Goal: Task Accomplishment & Management: Use online tool/utility

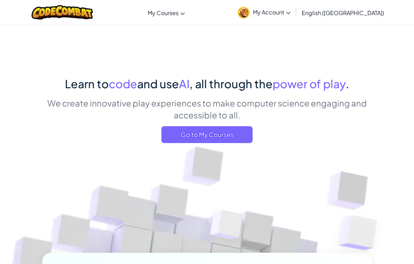
scroll to position [13, 0]
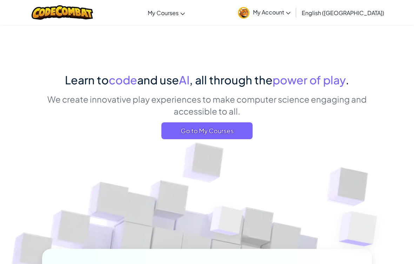
click at [246, 131] on span "Go to My Courses" at bounding box center [207, 130] width 91 height 17
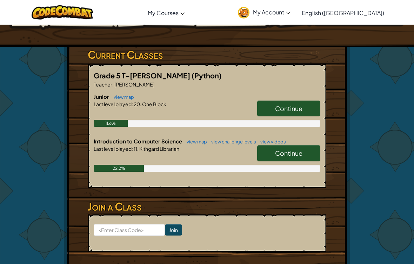
scroll to position [98, 0]
click at [302, 152] on span "Continue" at bounding box center [288, 153] width 27 height 8
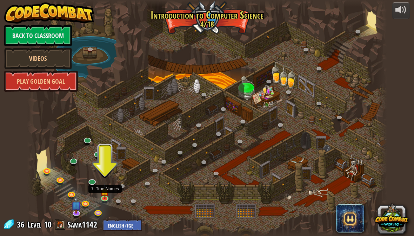
click at [101, 197] on img at bounding box center [104, 191] width 9 height 15
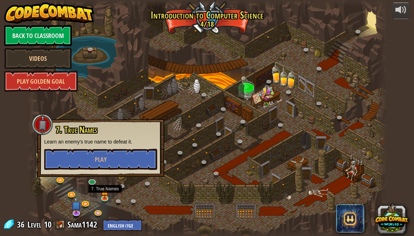
click at [68, 156] on button "Play" at bounding box center [100, 159] width 113 height 21
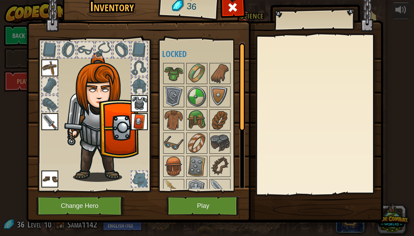
click at [168, 73] on img at bounding box center [174, 74] width 20 height 20
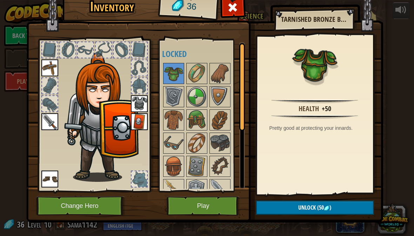
click at [201, 222] on img at bounding box center [204, 94] width 357 height 255
click at [198, 206] on button "Play" at bounding box center [203, 205] width 73 height 19
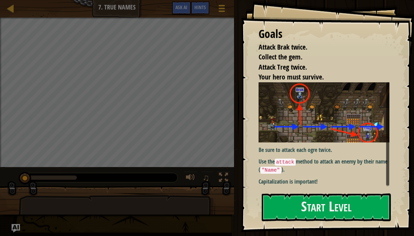
click at [321, 204] on button "Start Level" at bounding box center [326, 207] width 129 height 28
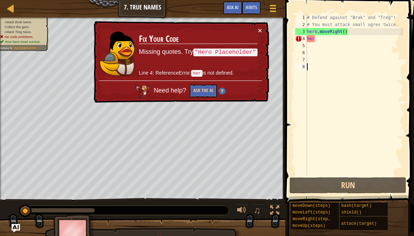
click at [261, 30] on button "×" at bounding box center [260, 30] width 4 height 7
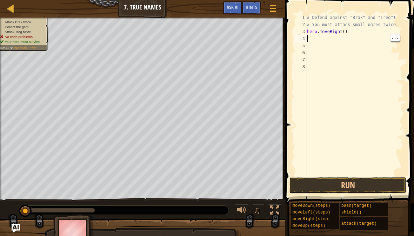
click at [354, 39] on div "# Defend against "Brak" and "Treg"! # You must attack small ogres twice. hero .…" at bounding box center [355, 102] width 98 height 176
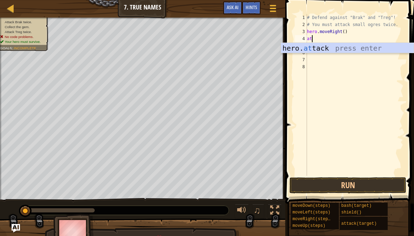
scroll to position [7, 12]
click at [345, 43] on div "hero. at tack press enter" at bounding box center [347, 59] width 133 height 32
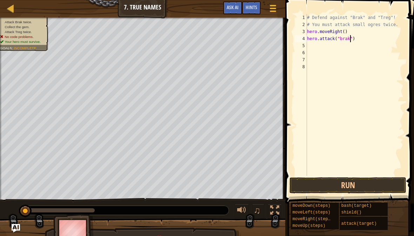
scroll to position [7, 17]
click at [361, 189] on button "Run" at bounding box center [348, 185] width 117 height 16
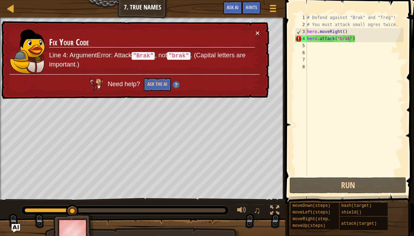
click at [257, 34] on button "×" at bounding box center [258, 32] width 4 height 7
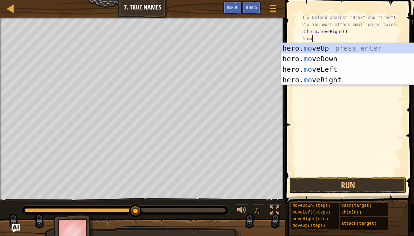
scroll to position [7, 12]
click at [364, 45] on div "hero. mov eUp press enter hero. mov eDown press enter hero. mov eLeft press ent…" at bounding box center [347, 74] width 133 height 63
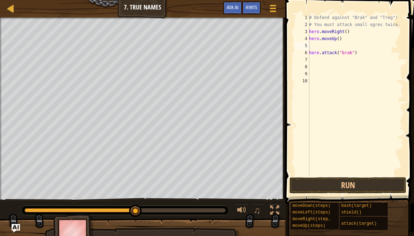
click at [347, 184] on button "Run" at bounding box center [348, 185] width 117 height 16
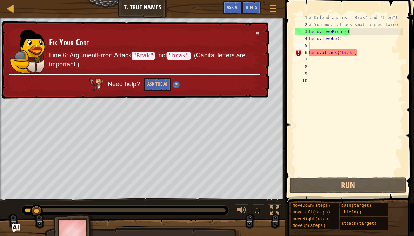
click at [256, 33] on button "×" at bounding box center [258, 32] width 4 height 7
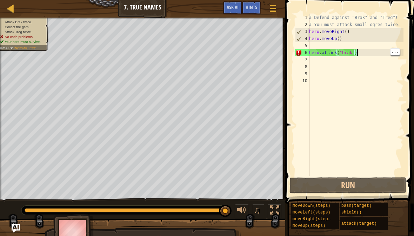
click at [334, 62] on div "# Defend against "Brak" and "Treg"! # You must attack small ogres twice. hero .…" at bounding box center [356, 102] width 96 height 176
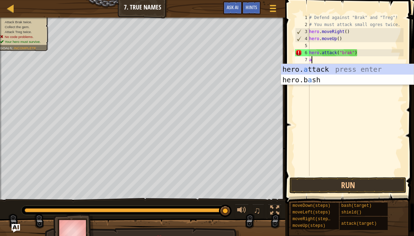
scroll to position [7, 9]
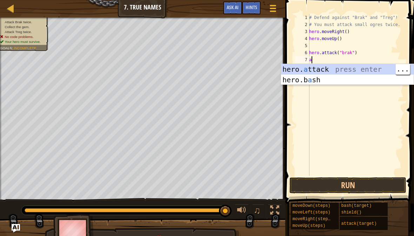
click at [325, 68] on div "hero. a ttack press enter hero.b a sh press enter" at bounding box center [347, 85] width 133 height 42
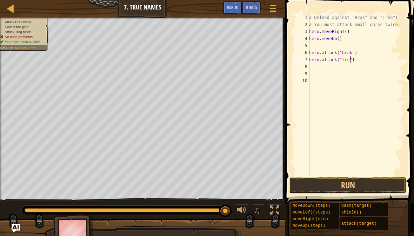
scroll to position [7, 17]
click at [370, 46] on div "# Defend against "Brak" and "Treg"! # You must attack small ogres twice. hero .…" at bounding box center [356, 102] width 96 height 176
click at [372, 186] on button "Run" at bounding box center [348, 185] width 117 height 16
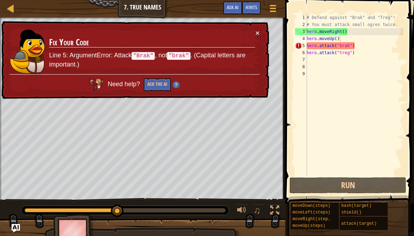
click at [163, 86] on button "Ask the AI" at bounding box center [157, 84] width 27 height 13
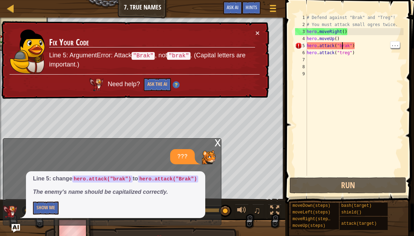
click at [345, 44] on div "# Defend against "Brak" and "Treg"! # You must attack small ogres twice. hero .…" at bounding box center [355, 102] width 98 height 176
click at [345, 46] on div "# Defend against "Brak" and "Treg"! # You must attack small ogres twice. hero .…" at bounding box center [355, 102] width 98 height 176
click at [344, 47] on div "# Defend against "Brak" and "Treg"! # You must attack small ogres twice. hero .…" at bounding box center [355, 102] width 98 height 176
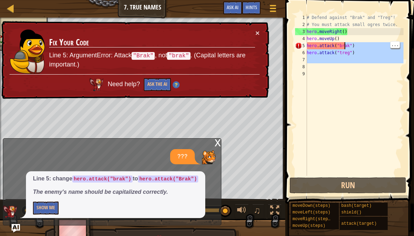
click at [352, 47] on div "# Defend against "Brak" and "Treg"! # You must attack small ogres twice. hero .…" at bounding box center [355, 102] width 98 height 176
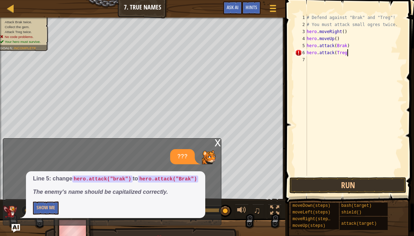
scroll to position [7, 20]
click at [385, 183] on button "Run" at bounding box center [348, 185] width 117 height 16
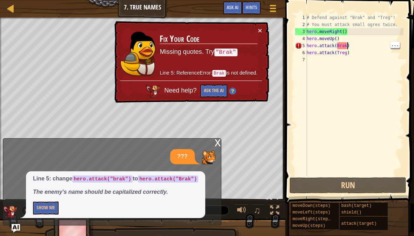
click at [348, 45] on div "# Defend against "Brak" and "Treg"! # You must attack small ogres twice. hero .…" at bounding box center [355, 102] width 98 height 176
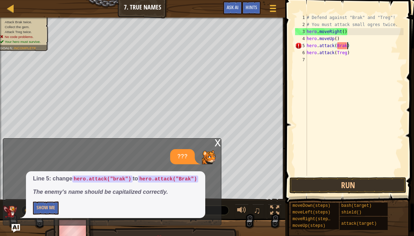
scroll to position [7, 9]
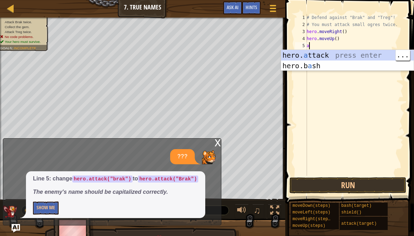
click at [336, 52] on div "hero. a ttack press enter hero.b a sh press enter" at bounding box center [347, 71] width 133 height 42
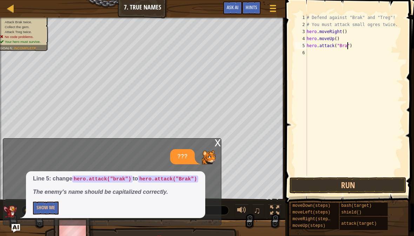
scroll to position [7, 17]
click at [376, 182] on button "Run" at bounding box center [348, 185] width 117 height 16
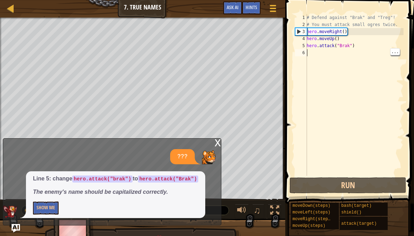
click at [340, 57] on div "# Defend against "Brak" and "Treg"! # You must attack small ogres twice. hero .…" at bounding box center [355, 102] width 98 height 176
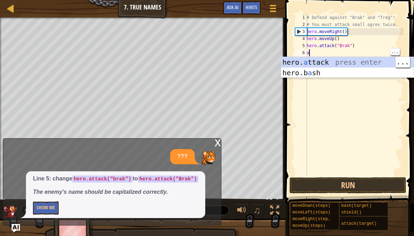
scroll to position [7, 9]
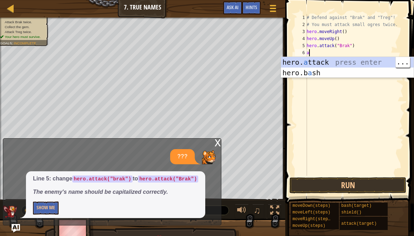
click at [328, 62] on div "hero. a ttack press enter hero.b a sh press enter" at bounding box center [347, 78] width 133 height 42
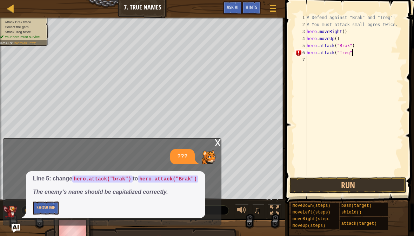
scroll to position [7, 22]
click at [327, 188] on button "Run" at bounding box center [348, 185] width 117 height 16
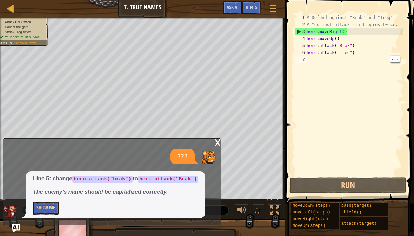
click at [362, 62] on div "# Defend against "Brak" and "Treg"! # You must attack small ogres twice. hero .…" at bounding box center [355, 102] width 98 height 176
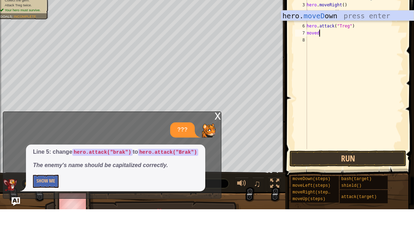
scroll to position [7, 17]
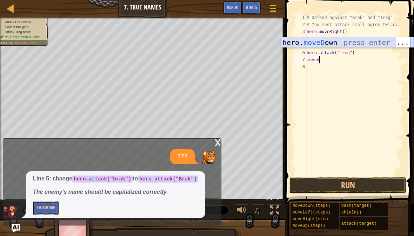
click at [336, 45] on div "hero. moveD own press enter" at bounding box center [347, 53] width 133 height 32
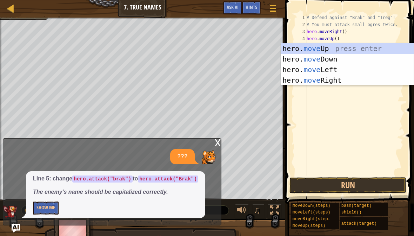
scroll to position [7, 20]
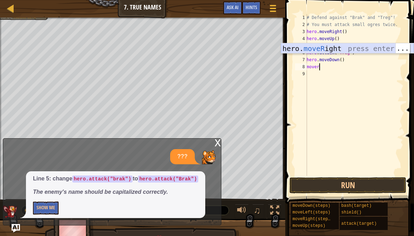
click at [341, 50] on div "hero. moveR ight press enter" at bounding box center [347, 59] width 133 height 32
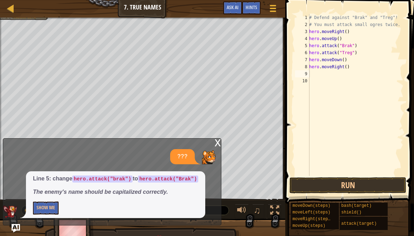
click at [365, 188] on button "Run" at bounding box center [348, 185] width 117 height 16
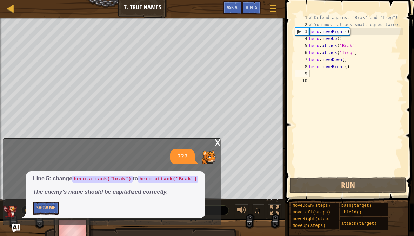
click at [218, 144] on div "x" at bounding box center [218, 141] width 6 height 7
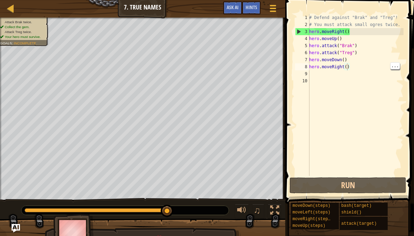
click at [348, 66] on div "# Defend against "Brak" and "Treg"! # You must attack small ogres twice. hero .…" at bounding box center [356, 102] width 96 height 176
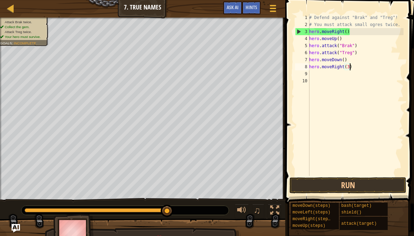
scroll to position [7, 9]
click at [371, 185] on button "Run" at bounding box center [348, 185] width 117 height 16
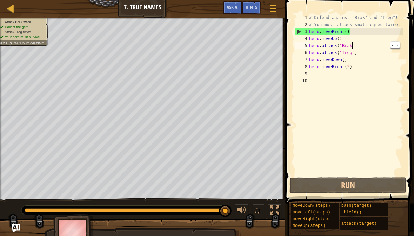
click at [352, 48] on div "# Defend against "Brak" and "Treg"! # You must attack small ogres twice. hero .…" at bounding box center [356, 102] width 96 height 176
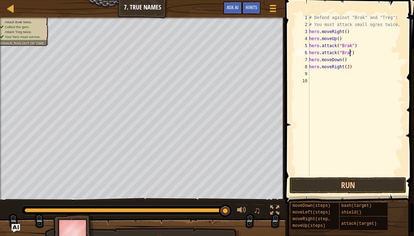
scroll to position [7, 17]
click at [367, 179] on button "Run" at bounding box center [348, 185] width 117 height 16
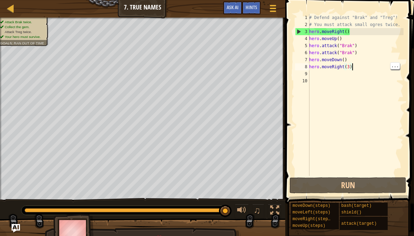
click at [360, 65] on div "# Defend against "Brak" and "Treg"! # You must attack small ogres twice. hero .…" at bounding box center [356, 102] width 96 height 176
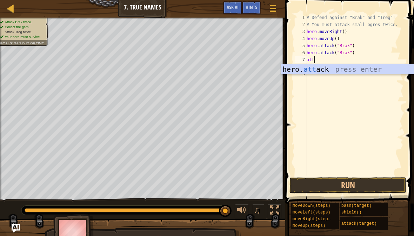
scroll to position [7, 15]
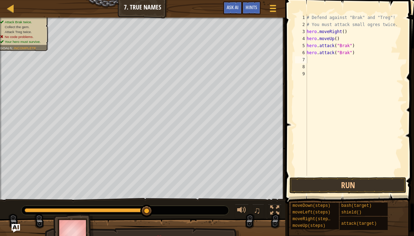
click at [350, 185] on button "Run" at bounding box center [348, 185] width 117 height 16
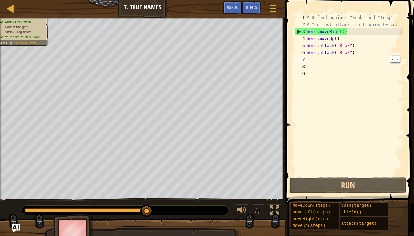
click at [329, 58] on div "# Defend against "Brak" and "Treg"! # You must attack small ogres twice. hero .…" at bounding box center [355, 102] width 98 height 176
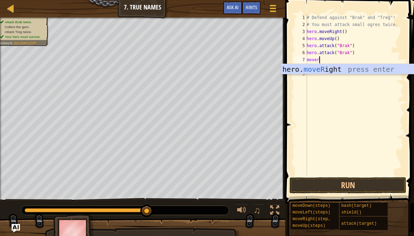
scroll to position [7, 20]
click at [329, 70] on div "hero. moveR ight press enter" at bounding box center [347, 80] width 133 height 32
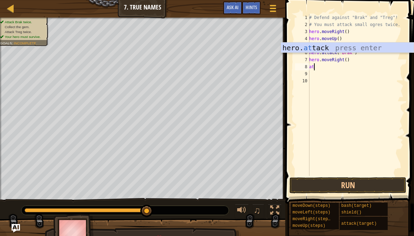
scroll to position [7, 15]
click at [350, 47] on div "hero. att ack press enter" at bounding box center [347, 58] width 133 height 32
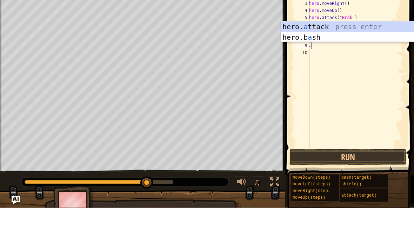
scroll to position [7, 9]
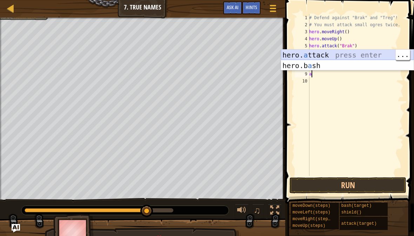
click at [327, 55] on div "hero. a ttack press enter hero.b a sh press enter" at bounding box center [347, 71] width 133 height 42
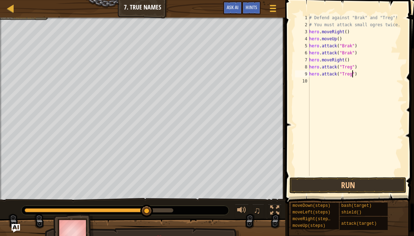
scroll to position [7, 17]
click at [374, 184] on button "Run" at bounding box center [348, 185] width 117 height 16
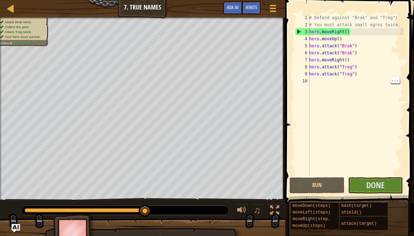
click at [332, 83] on div "# Defend against "Brak" and "Treg"! # You must attack small ogres twice. hero .…" at bounding box center [356, 102] width 96 height 176
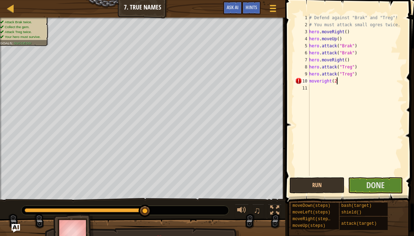
scroll to position [7, 35]
type textarea "abcde fg"
click at [378, 188] on span "Done" at bounding box center [376, 184] width 18 height 11
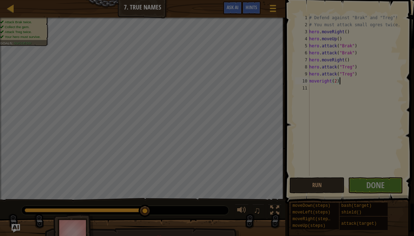
scroll to position [7, 21]
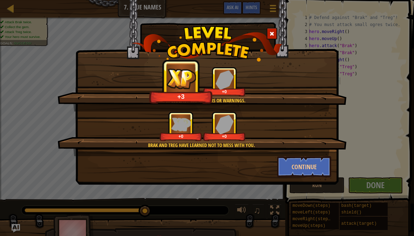
click at [312, 164] on button "Continue" at bounding box center [304, 166] width 54 height 21
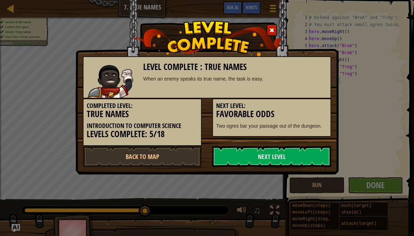
click at [241, 156] on link "Next Level" at bounding box center [271, 156] width 119 height 21
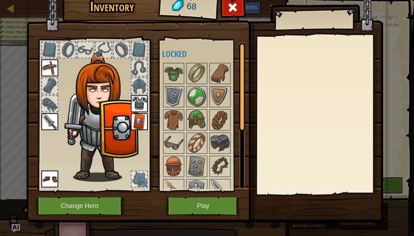
click at [176, 180] on img at bounding box center [174, 189] width 20 height 20
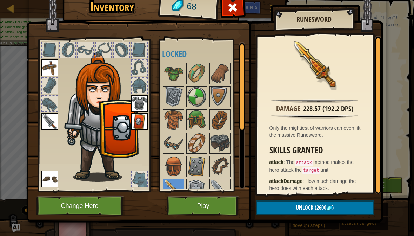
scroll to position [8, 0]
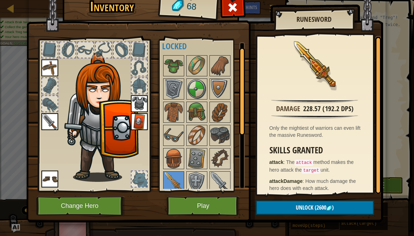
click at [227, 159] on img at bounding box center [220, 159] width 20 height 20
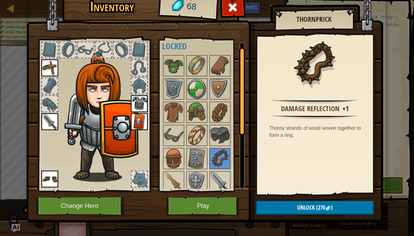
click at [197, 204] on button "Play" at bounding box center [203, 205] width 73 height 19
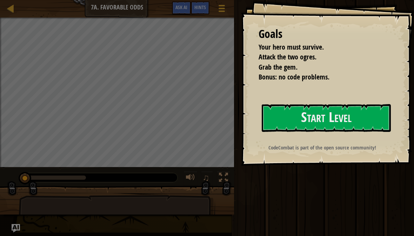
click at [310, 116] on button "Start Level" at bounding box center [326, 118] width 129 height 28
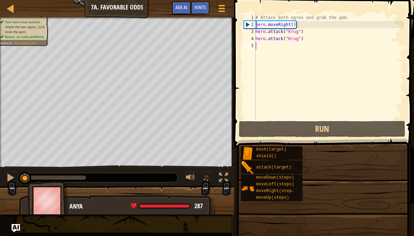
click at [313, 110] on div "Hints Videos abcde fg 1 2 3 4 5 # Attack both ogres and grab the gem. hero . mo…" at bounding box center [323, 116] width 182 height 232
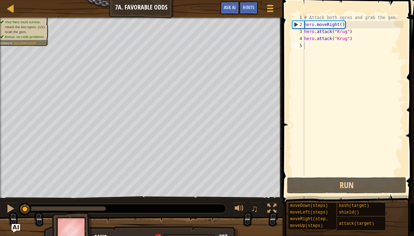
click at [328, 181] on button "Run" at bounding box center [346, 185] width 119 height 16
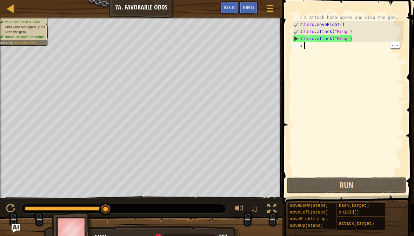
click at [362, 49] on div "# Attack both ogres and grab the gem. hero . moveRight ( ) hero . attack ( "[PE…" at bounding box center [353, 102] width 101 height 176
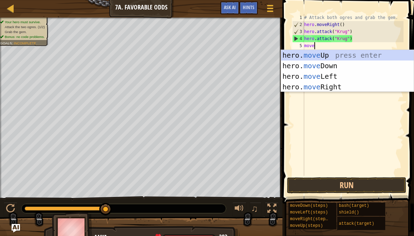
scroll to position [7, 17]
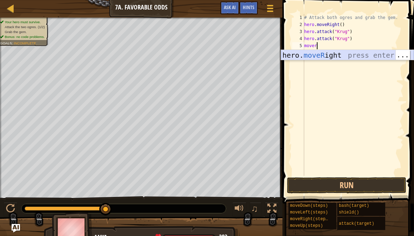
click at [326, 57] on div "hero. moveR ight press enter" at bounding box center [347, 66] width 133 height 32
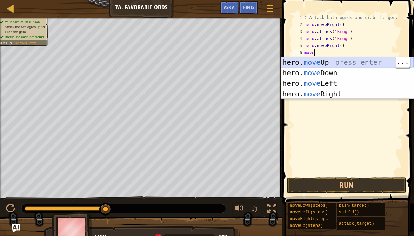
click at [324, 64] on div "hero. move Up press enter hero. move Down press enter hero. move Left press ent…" at bounding box center [347, 88] width 133 height 63
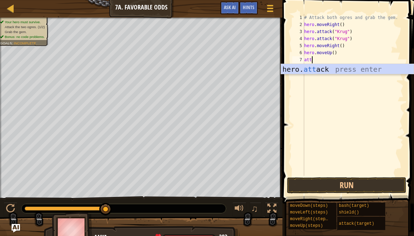
scroll to position [7, 15]
click at [323, 72] on div "hero. att ack press enter" at bounding box center [347, 80] width 133 height 32
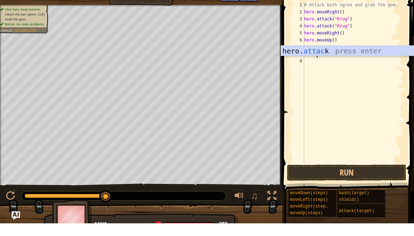
scroll to position [7, 17]
click at [339, 58] on div "hero. attac k press enter" at bounding box center [347, 74] width 133 height 32
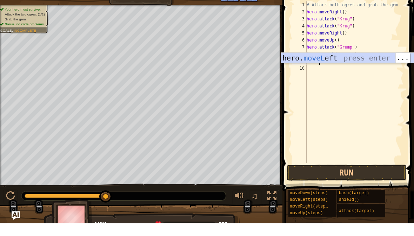
click at [326, 65] on div "hero. moveL eft press enter" at bounding box center [347, 81] width 133 height 32
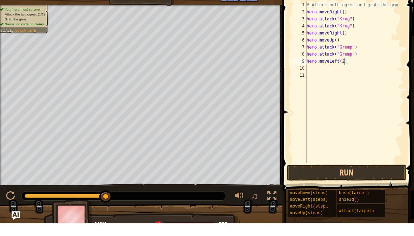
scroll to position [7, 9]
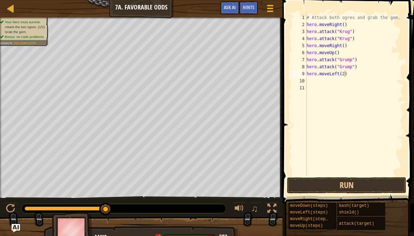
type textarea "abcde fg"
click at [347, 190] on button "Run" at bounding box center [346, 185] width 119 height 16
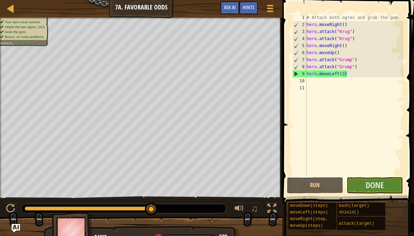
click at [375, 184] on span "Done" at bounding box center [375, 184] width 18 height 11
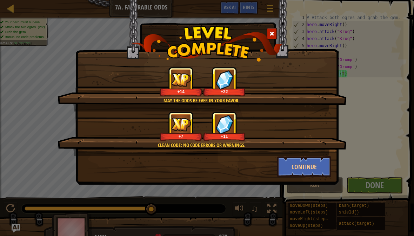
click at [315, 169] on button "Continue" at bounding box center [304, 166] width 54 height 21
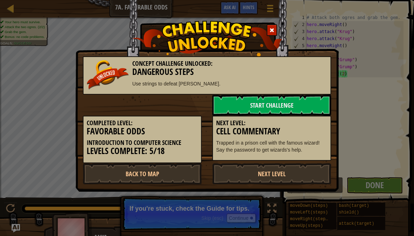
click at [310, 173] on link "Next Level" at bounding box center [271, 173] width 119 height 21
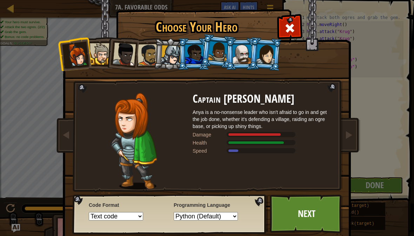
click at [169, 60] on div at bounding box center [171, 55] width 20 height 20
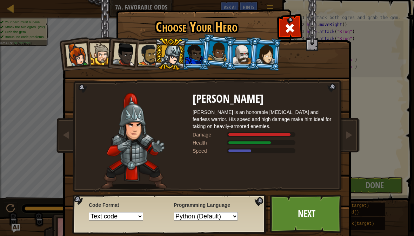
click at [175, 48] on div at bounding box center [171, 55] width 20 height 20
click at [174, 55] on div at bounding box center [171, 55] width 20 height 20
click at [172, 53] on div at bounding box center [171, 55] width 20 height 20
click at [310, 205] on link "Next" at bounding box center [306, 213] width 73 height 39
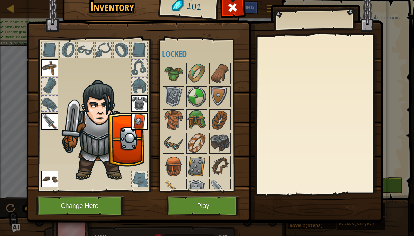
click at [194, 121] on img at bounding box center [197, 120] width 20 height 20
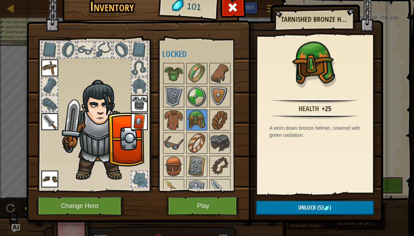
click at [190, 94] on img at bounding box center [197, 97] width 20 height 20
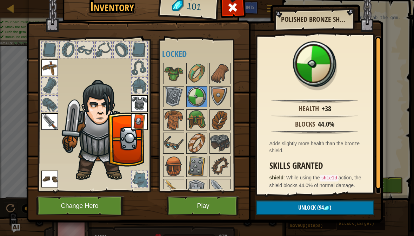
click at [115, 156] on img at bounding box center [102, 130] width 86 height 102
click at [136, 127] on img at bounding box center [139, 121] width 17 height 17
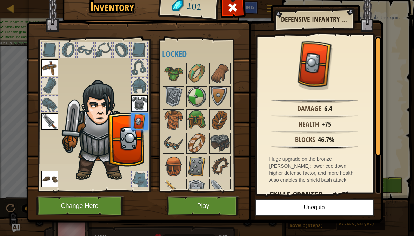
click at [136, 125] on img at bounding box center [139, 121] width 17 height 17
click at [140, 126] on img at bounding box center [139, 121] width 17 height 17
click at [199, 101] on img at bounding box center [197, 97] width 20 height 20
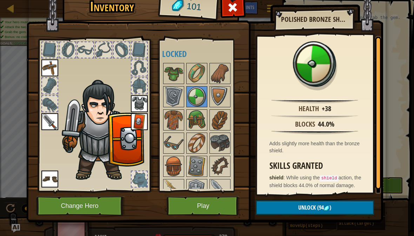
click at [183, 127] on img at bounding box center [174, 120] width 20 height 20
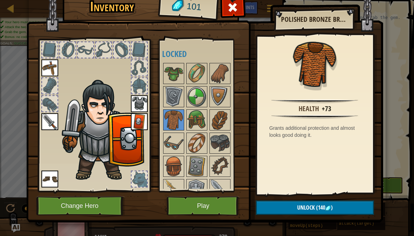
click at [167, 82] on img at bounding box center [174, 74] width 20 height 20
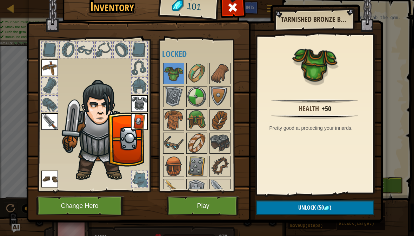
click at [205, 81] on img at bounding box center [197, 74] width 20 height 20
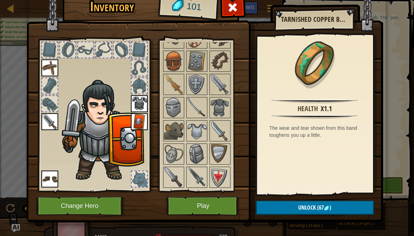
scroll to position [105, 0]
click at [200, 130] on img at bounding box center [197, 131] width 20 height 20
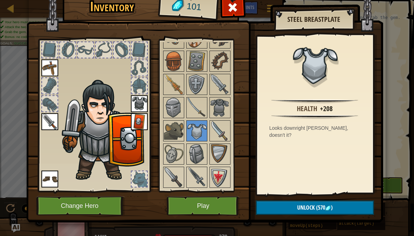
click at [223, 174] on img at bounding box center [220, 177] width 20 height 20
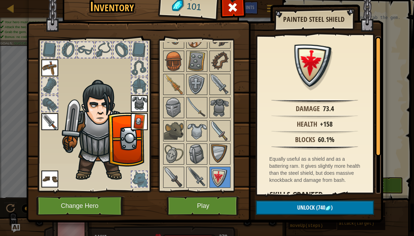
click at [220, 147] on img at bounding box center [220, 154] width 20 height 20
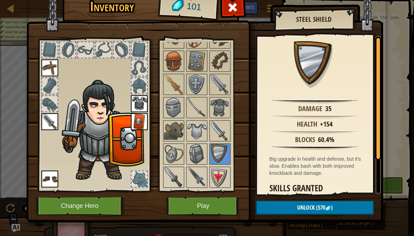
click at [219, 153] on img at bounding box center [220, 154] width 20 height 20
click at [218, 153] on img at bounding box center [220, 154] width 20 height 20
click at [177, 123] on img at bounding box center [174, 131] width 20 height 20
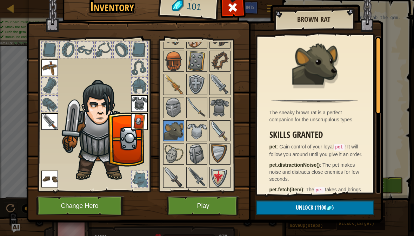
click at [176, 151] on img at bounding box center [174, 154] width 20 height 20
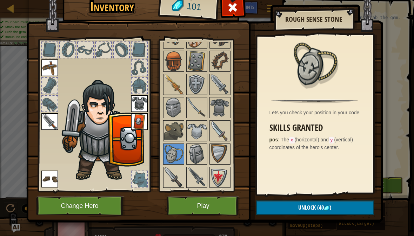
click at [369, 18] on img at bounding box center [204, 94] width 357 height 255
click at [200, 203] on button "Play" at bounding box center [203, 205] width 73 height 19
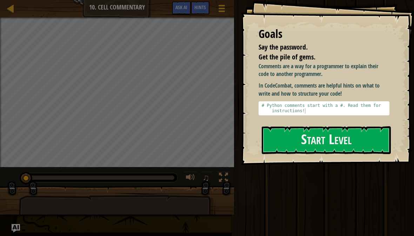
click at [334, 126] on button "Start Level" at bounding box center [326, 140] width 129 height 28
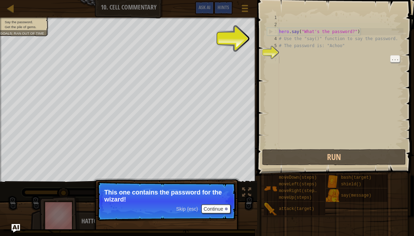
click at [297, 60] on div "hero . say ( "What's the password?" ) # Use the "say()" function to say the pas…" at bounding box center [341, 87] width 126 height 147
click at [290, 55] on div "hero . say ( "What's the password?" ) # Use the "say()" function to say the pas…" at bounding box center [341, 87] width 126 height 147
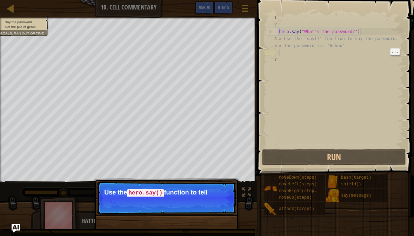
click at [293, 52] on div "hero . say ( "What's the password?" ) # Use the "say()" function to say the pas…" at bounding box center [341, 87] width 126 height 147
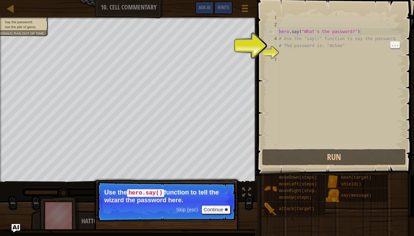
click at [291, 48] on div "hero . say ( "What's the password?" ) # Use the "say()" function to say the pas…" at bounding box center [341, 87] width 126 height 147
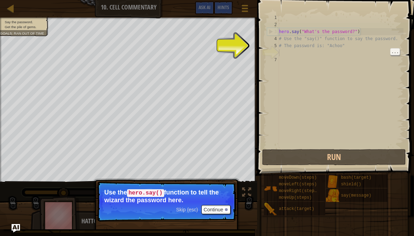
click at [291, 53] on div "hero . say ( "What's the password?" ) # Use the "say()" function to say the pas…" at bounding box center [341, 87] width 126 height 147
click at [291, 52] on div "hero . say ( "What's the password?" ) # Use the "say()" function to say the pas…" at bounding box center [341, 87] width 126 height 147
click at [308, 54] on div "hero . say ( "What's the password?" ) # Use the "say()" function to say the pas…" at bounding box center [341, 87] width 126 height 147
click at [283, 55] on div "hero . say ( "What's the password?" ) # Use the "say()" function to say the pas…" at bounding box center [341, 87] width 126 height 147
click at [275, 55] on div "6" at bounding box center [273, 52] width 12 height 7
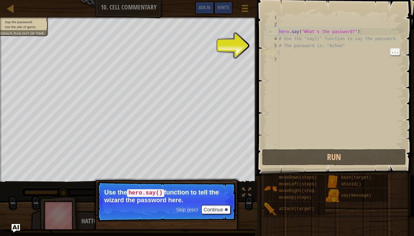
click at [275, 55] on div "6" at bounding box center [273, 52] width 12 height 7
click at [287, 51] on div "hero . say ( "What's the password?" ) # Use the "say()" function to say the pas…" at bounding box center [341, 87] width 126 height 147
click at [287, 62] on div "hero . say ( "What's the password?" ) # Use the "say()" function to say the pas…" at bounding box center [341, 87] width 126 height 147
click at [288, 54] on div "hero . say ( "What's the password?" ) # Use the "say()" function to say the pas…" at bounding box center [341, 87] width 126 height 147
click at [296, 52] on div "hero . say ( "What's the password?" ) # Use the "say()" function to say the pas…" at bounding box center [341, 87] width 126 height 147
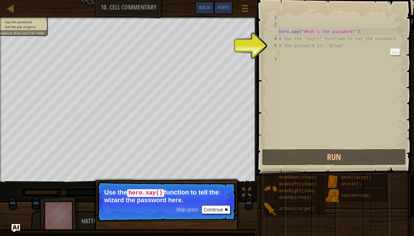
click at [306, 54] on div "hero . say ( "What's the password?" ) # Use the "say()" function to say the pas…" at bounding box center [341, 87] width 126 height 147
click at [224, 212] on button "Continue" at bounding box center [216, 209] width 29 height 9
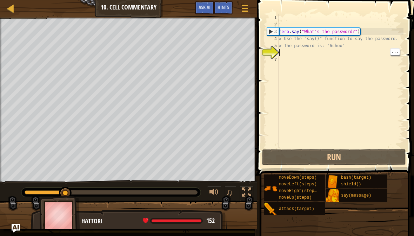
scroll to position [7, 7]
click at [289, 53] on div "hero . say ( "What's the password?" ) # Use the "say()" function to say the pas…" at bounding box center [341, 87] width 126 height 147
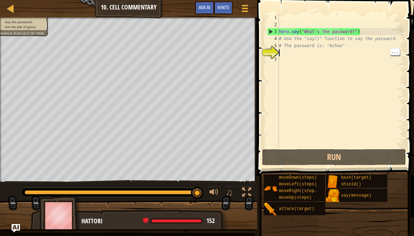
click at [361, 151] on button "Run" at bounding box center [334, 157] width 144 height 16
